Goal: Task Accomplishment & Management: Manage account settings

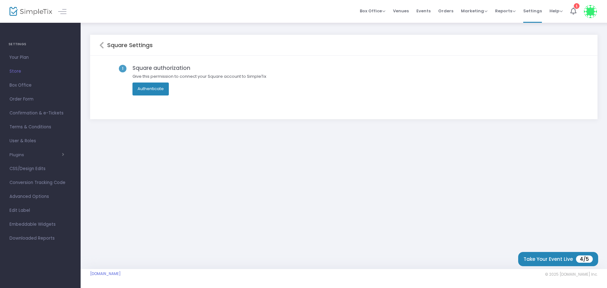
click at [147, 88] on button "Authenticate" at bounding box center [150, 88] width 36 height 13
click at [573, 12] on icon at bounding box center [573, 11] width 6 height 7
click at [554, 12] on span "Help" at bounding box center [555, 11] width 13 height 6
click at [506, 11] on span "Reports" at bounding box center [505, 11] width 21 height 6
click at [480, 13] on span "Marketing" at bounding box center [474, 11] width 27 height 6
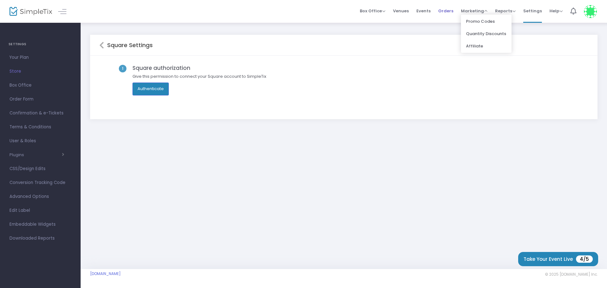
click at [443, 13] on span "Orders" at bounding box center [445, 11] width 15 height 16
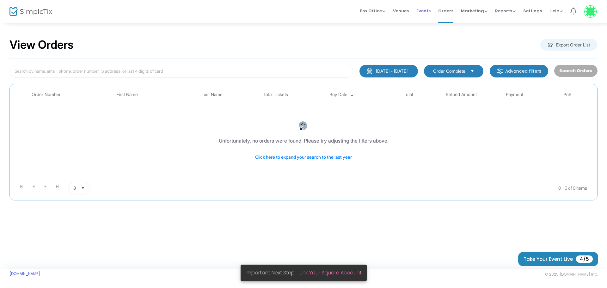
click at [424, 12] on span "Events" at bounding box center [423, 11] width 14 height 16
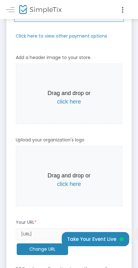
scroll to position [126, 0]
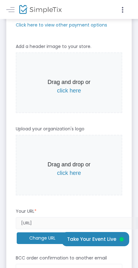
click at [70, 92] on span "click here" at bounding box center [69, 91] width 24 height 6
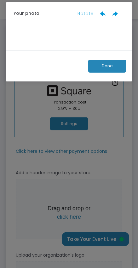
scroll to position [0, 0]
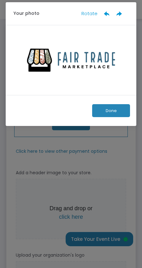
click at [118, 111] on button "Done" at bounding box center [111, 110] width 38 height 13
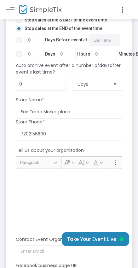
scroll to position [506, 0]
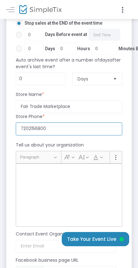
click at [49, 130] on input "7202156800" at bounding box center [69, 129] width 107 height 13
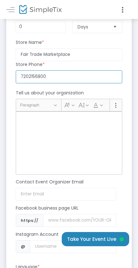
scroll to position [569, 0]
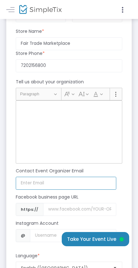
click at [38, 184] on input at bounding box center [66, 183] width 101 height 13
type input "[EMAIL_ADDRESS][DOMAIN_NAME]"
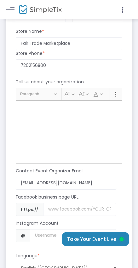
click at [94, 221] on div "Instagram Account" at bounding box center [66, 224] width 107 height 9
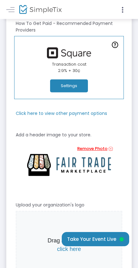
scroll to position [0, 0]
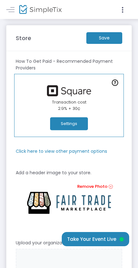
click at [99, 38] on m-button "Save" at bounding box center [105, 38] width 36 height 12
